Goal: Transaction & Acquisition: Purchase product/service

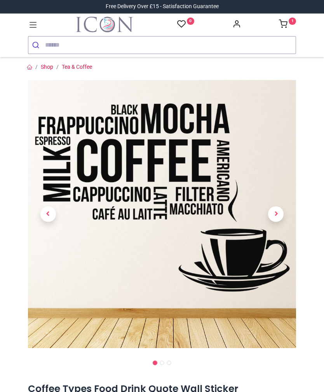
click at [285, 26] on icon at bounding box center [283, 23] width 9 height 9
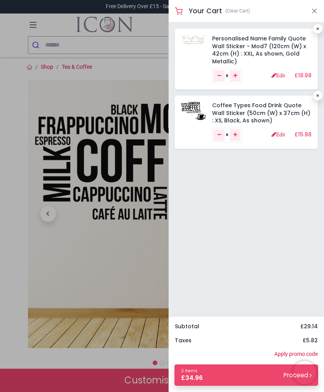
click at [271, 73] on link "Edit" at bounding box center [278, 75] width 14 height 5
click at [280, 132] on link "Edit" at bounding box center [278, 134] width 14 height 5
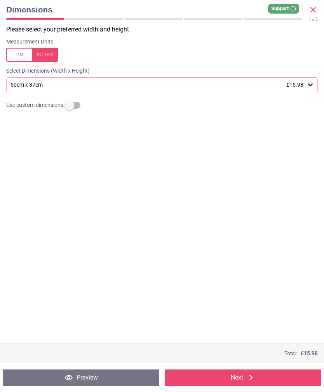
click at [310, 75] on div "Please select your preferred width and height Measurement Units Select Dimensio…" at bounding box center [162, 184] width 324 height 318
click at [309, 84] on icon at bounding box center [310, 84] width 5 height 3
